Goal: Information Seeking & Learning: Learn about a topic

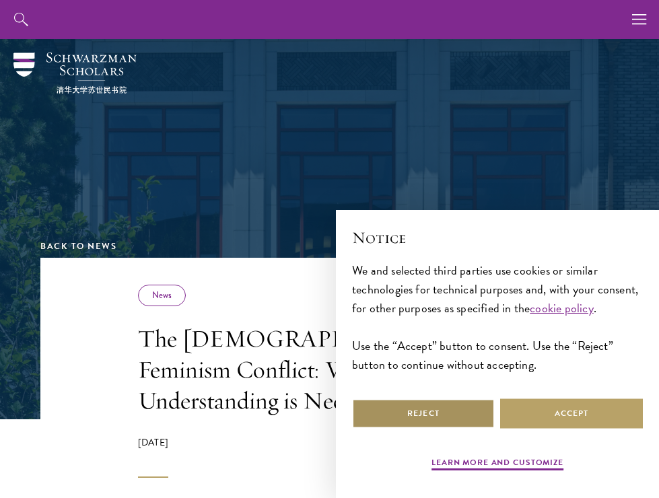
click at [432, 412] on button "Reject" at bounding box center [423, 413] width 143 height 30
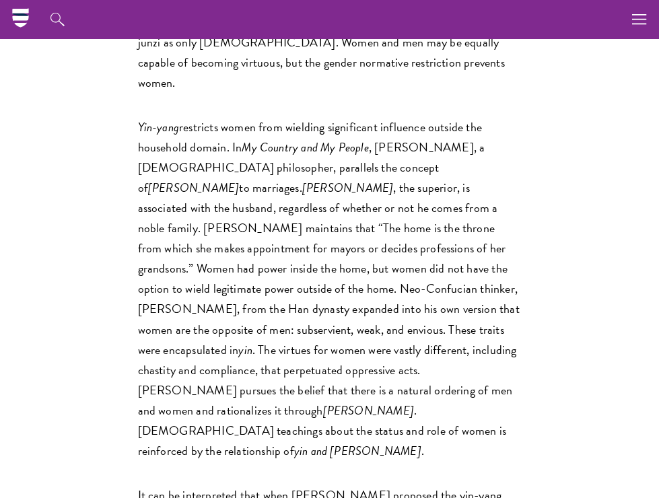
scroll to position [2536, 0]
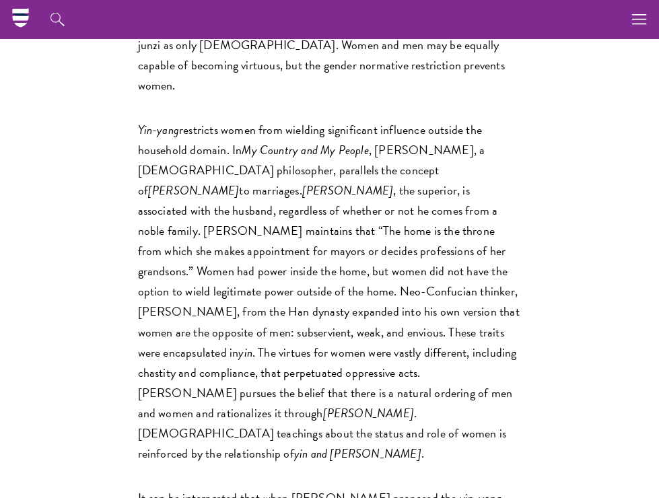
drag, startPoint x: 564, startPoint y: 97, endPoint x: 416, endPoint y: 4, distance: 174.1
click at [371, 166] on p "Yin-yang restricts women from wielding significant influence outside the househ…" at bounding box center [329, 292] width 383 height 344
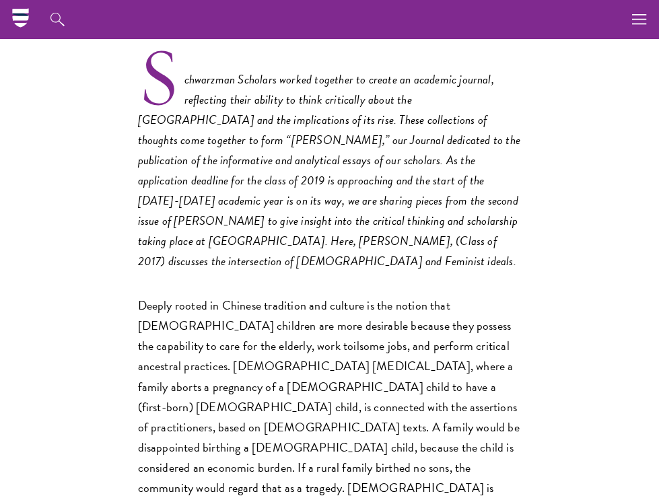
scroll to position [465, 0]
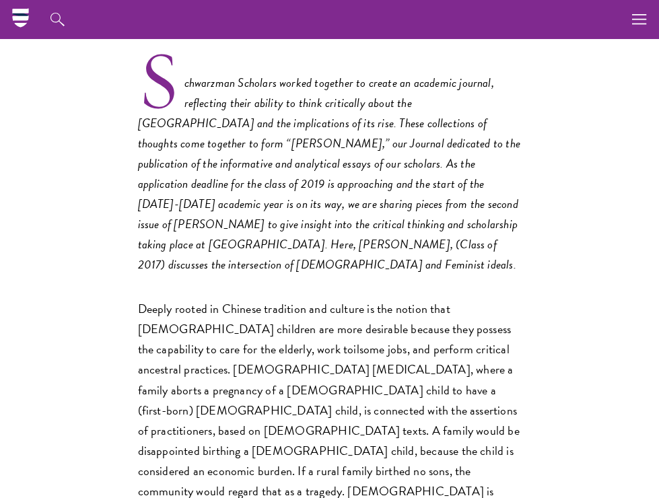
click at [341, 322] on p "Deeply rooted in Chinese tradition and culture is the notion that male children…" at bounding box center [329, 440] width 383 height 283
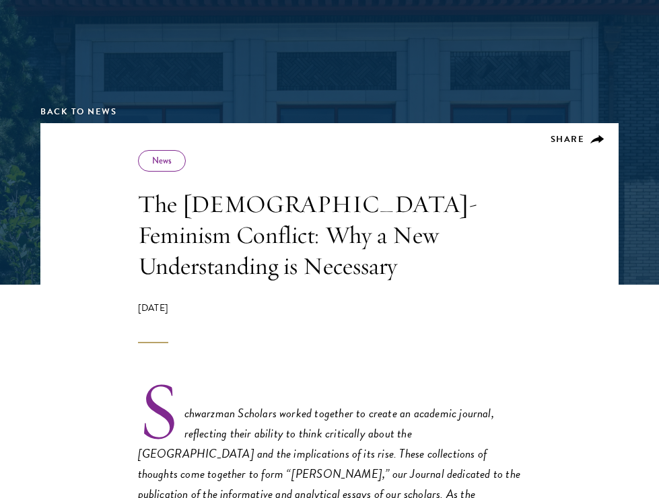
scroll to position [192, 0]
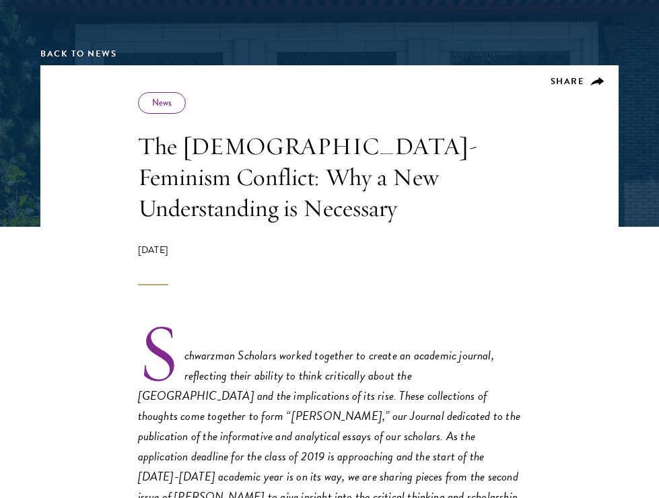
click at [331, 346] on em "Schwarzman Scholars worked together to create an academic journal, reflecting t…" at bounding box center [329, 446] width 382 height 200
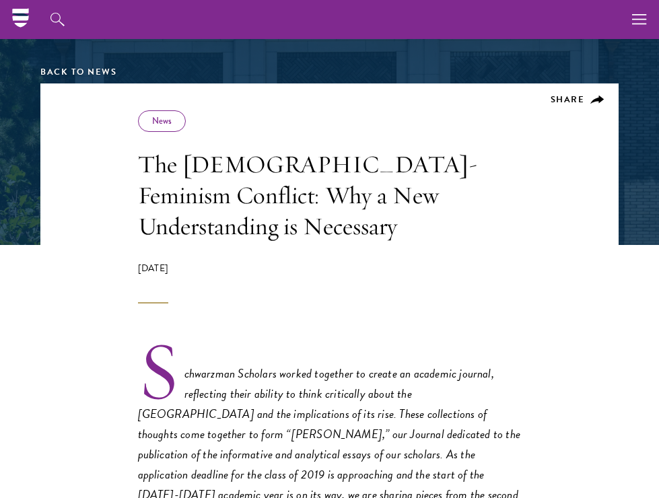
scroll to position [172, 0]
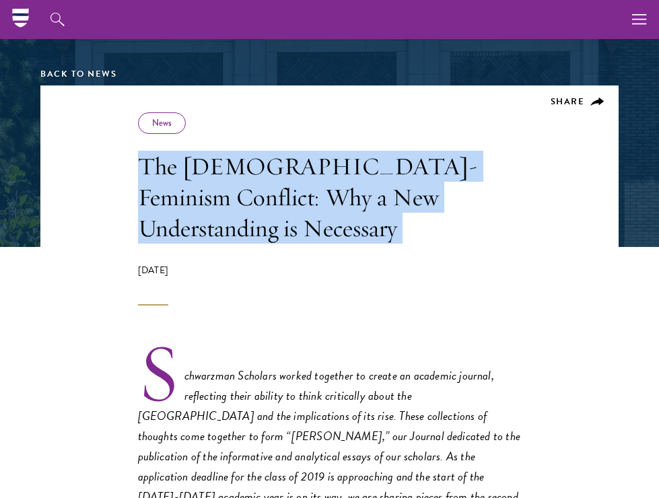
drag, startPoint x: 144, startPoint y: 168, endPoint x: 508, endPoint y: 213, distance: 366.7
click at [508, 213] on div "Share News The Confucianism-Feminism Conflict: Why a New Understanding is Neces…" at bounding box center [329, 208] width 383 height 193
copy div "The Confucianism-Feminism Conflict: Why a New Understanding is Necessary"
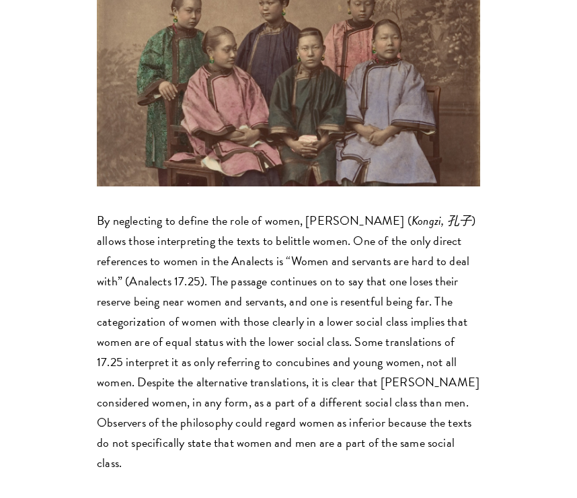
scroll to position [1457, 0]
